Goal: Navigation & Orientation: Find specific page/section

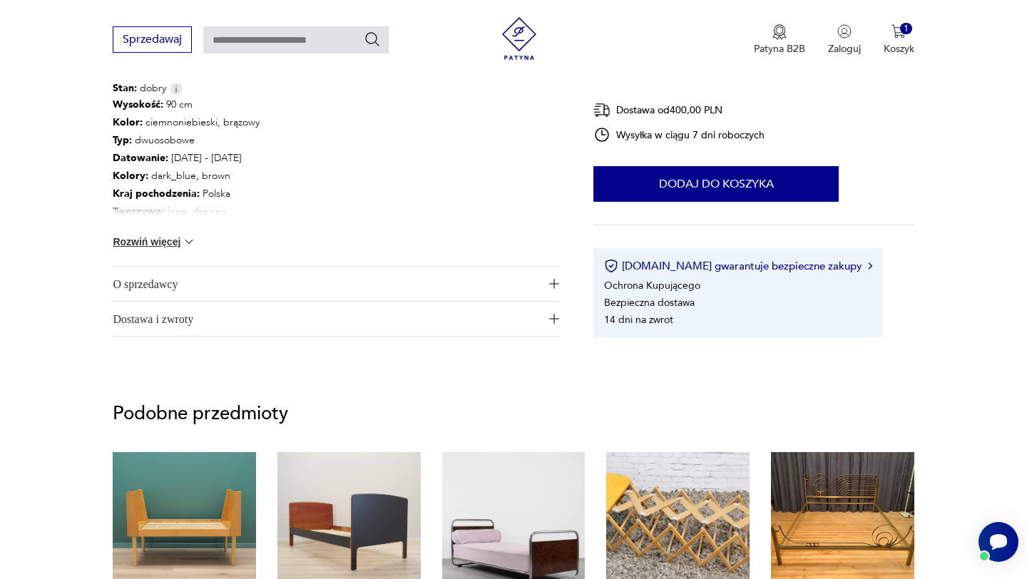
click at [271, 293] on span "O sprzedawcy" at bounding box center [326, 284] width 426 height 34
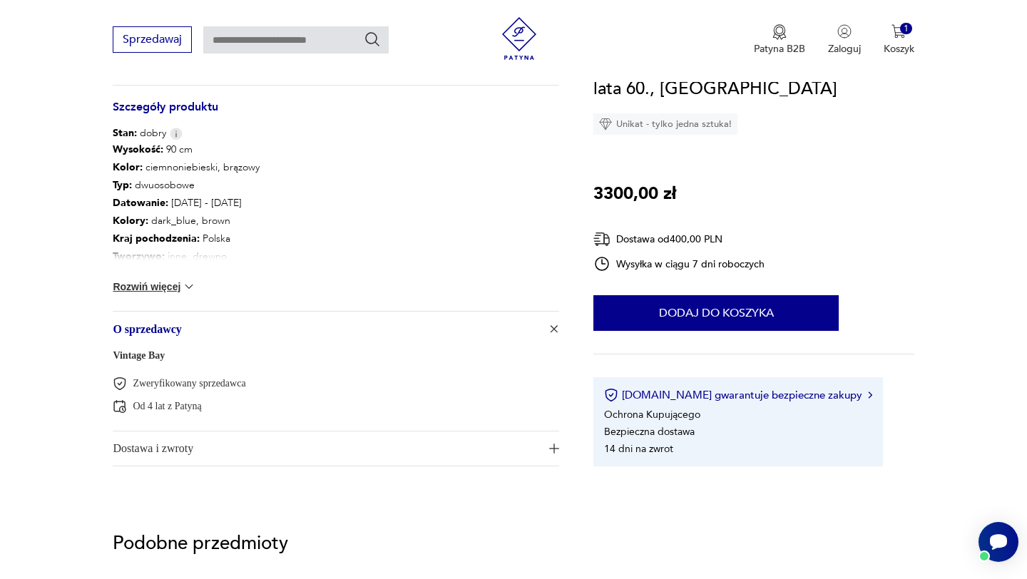
scroll to position [717, 0]
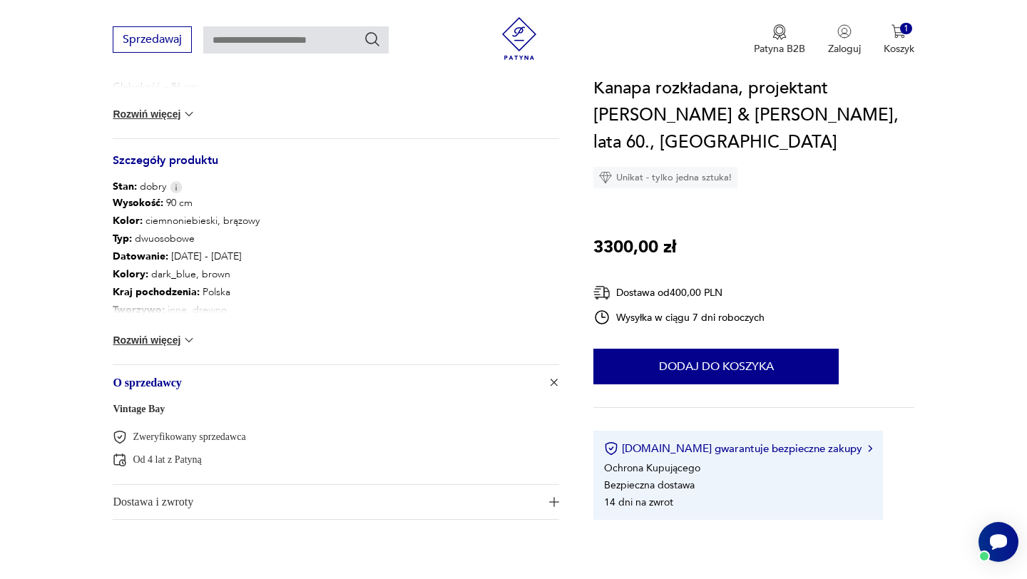
drag, startPoint x: 168, startPoint y: 410, endPoint x: 239, endPoint y: 2, distance: 413.9
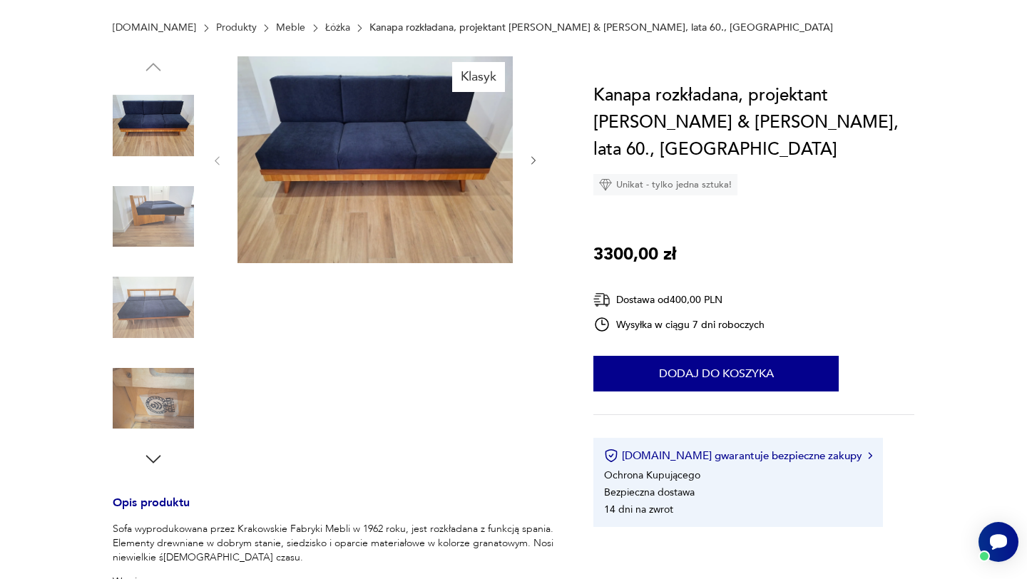
scroll to position [0, 0]
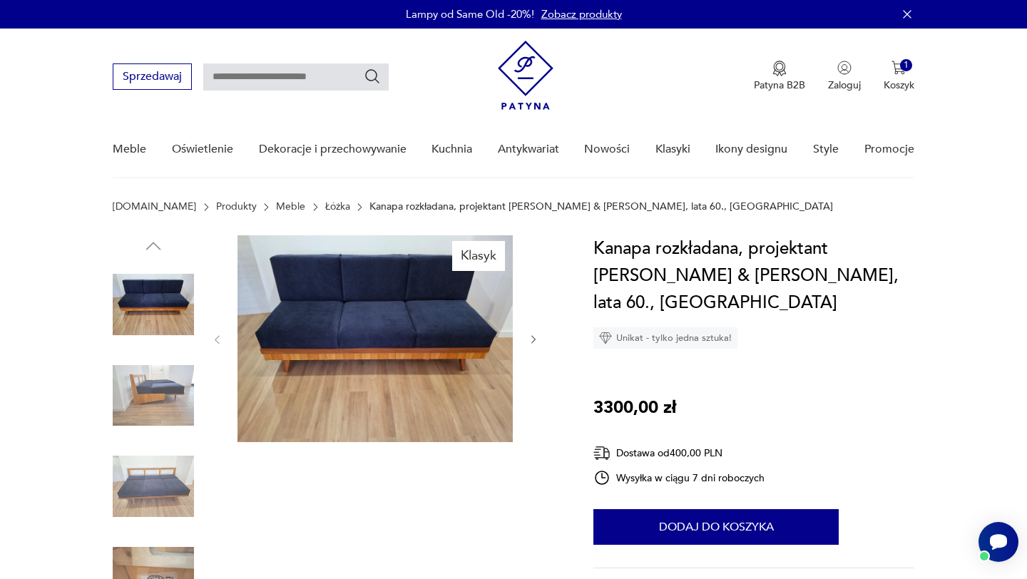
click at [533, 69] on img at bounding box center [526, 75] width 56 height 69
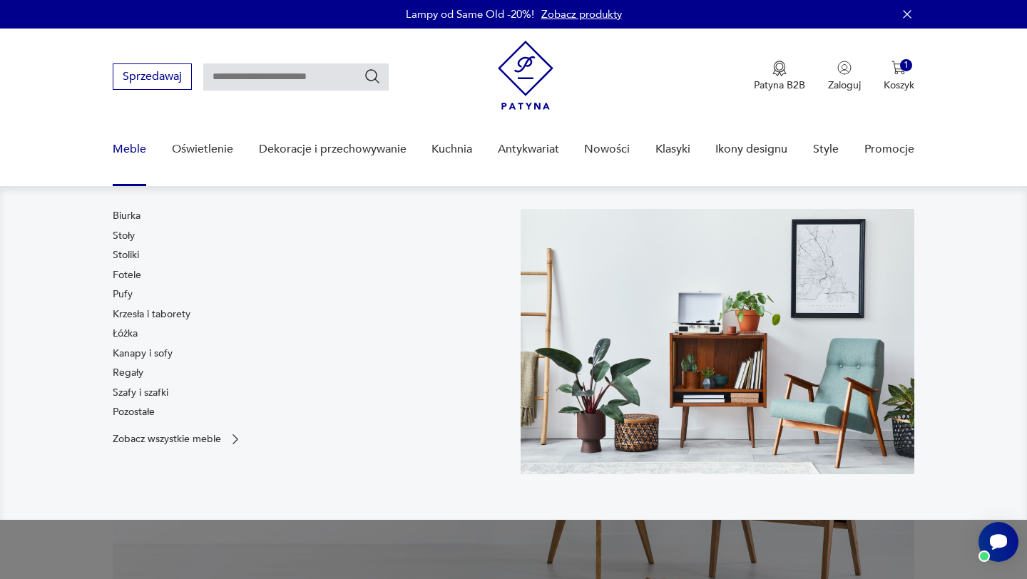
click at [128, 152] on link "Meble" at bounding box center [130, 149] width 34 height 55
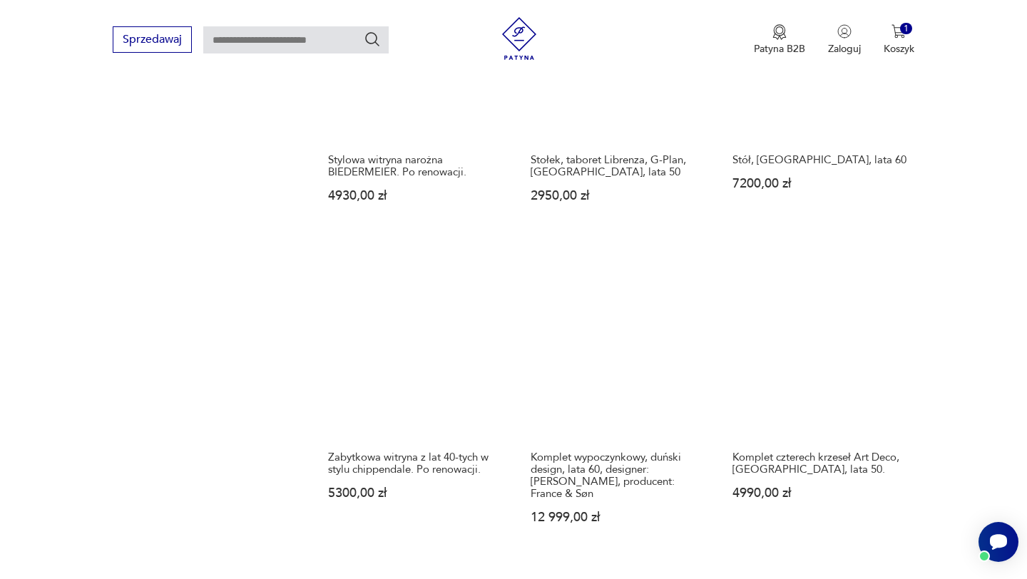
scroll to position [1418, 0]
